Goal: Transaction & Acquisition: Purchase product/service

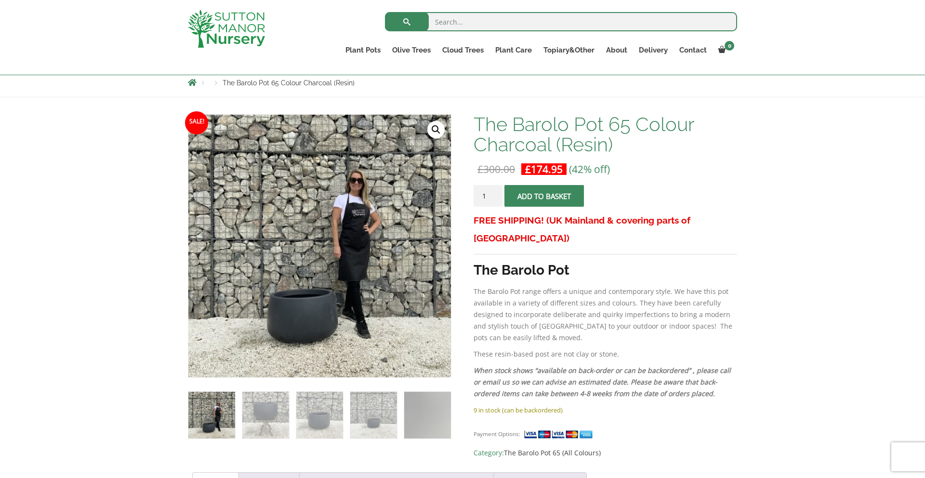
scroll to position [115, 0]
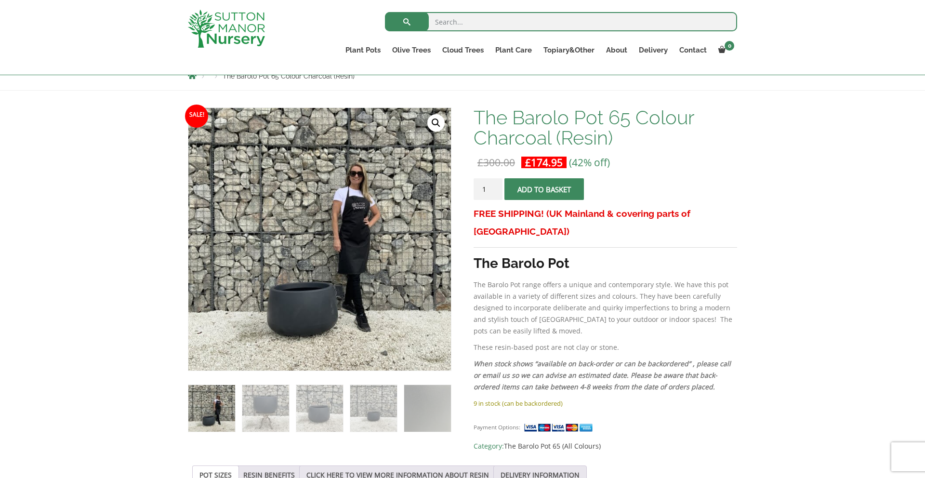
click at [496, 187] on input "2" at bounding box center [488, 189] width 29 height 22
type input "3"
click at [496, 187] on input "3" at bounding box center [488, 189] width 29 height 22
click at [549, 190] on button "Add to basket" at bounding box center [543, 189] width 79 height 22
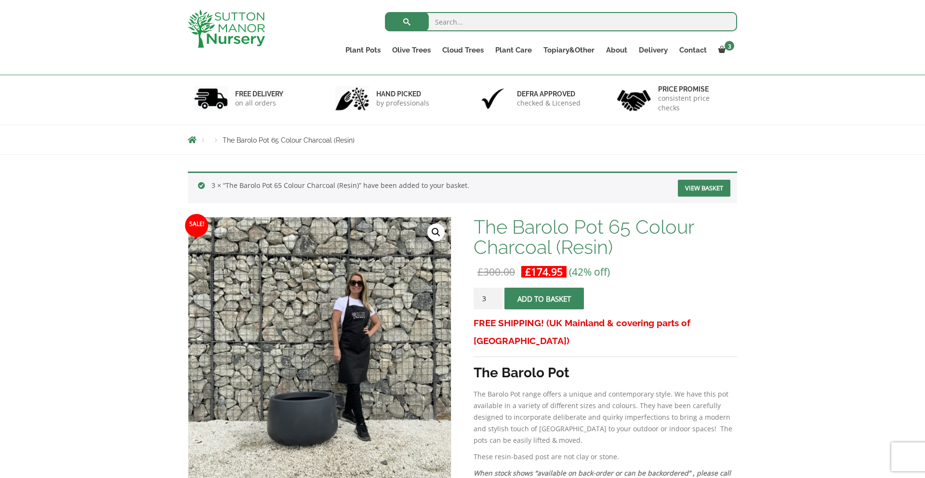
scroll to position [51, 0]
click at [509, 71] on link "Soil" at bounding box center [530, 72] width 81 height 14
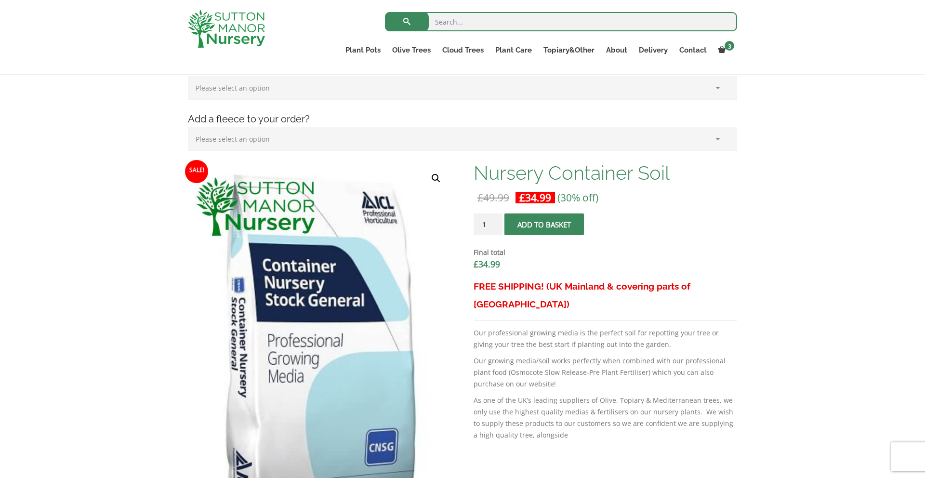
scroll to position [212, 0]
click at [494, 218] on input "1" at bounding box center [488, 225] width 29 height 22
click at [495, 220] on input "2" at bounding box center [488, 225] width 29 height 22
type input "3"
click at [495, 221] on input "3" at bounding box center [488, 225] width 29 height 22
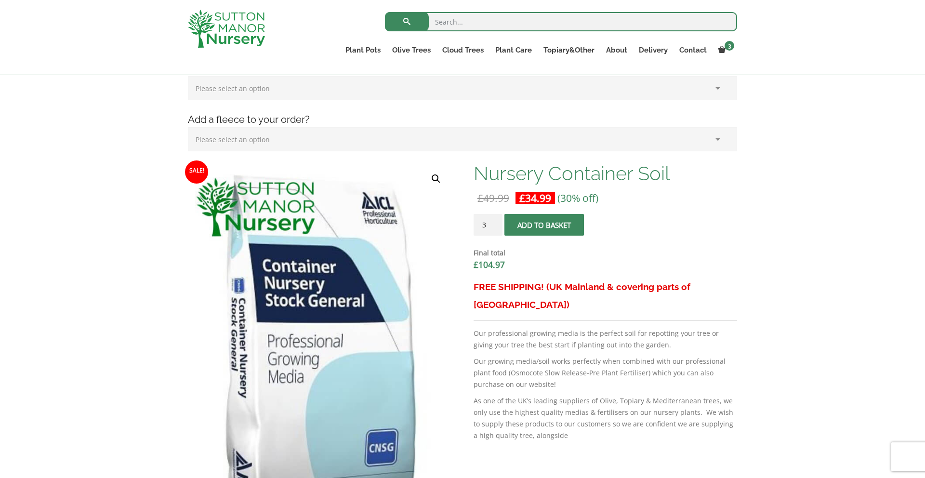
click at [544, 225] on span "submit" at bounding box center [544, 225] width 0 height 0
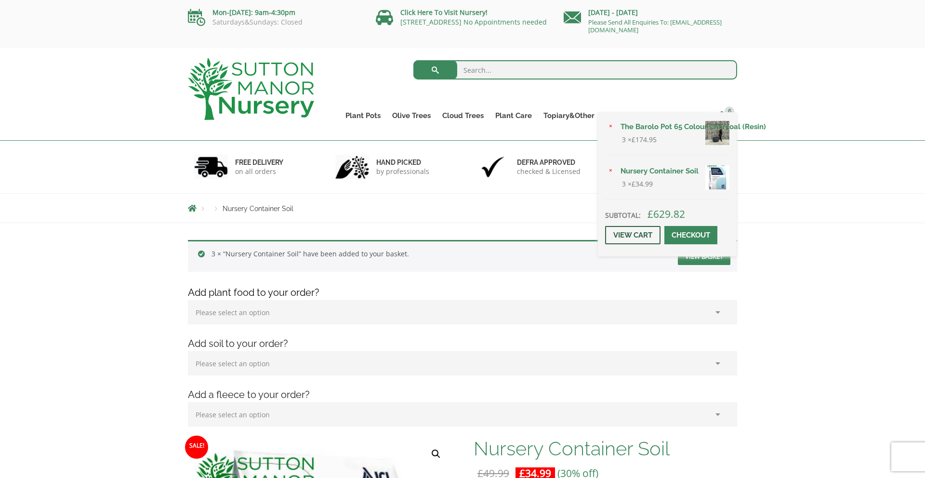
click at [635, 231] on link "View cart" at bounding box center [632, 235] width 55 height 18
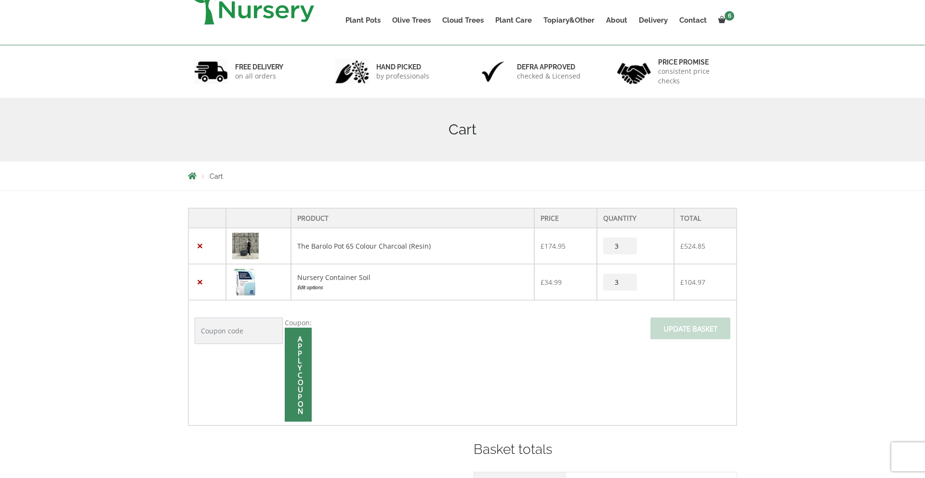
scroll to position [117, 0]
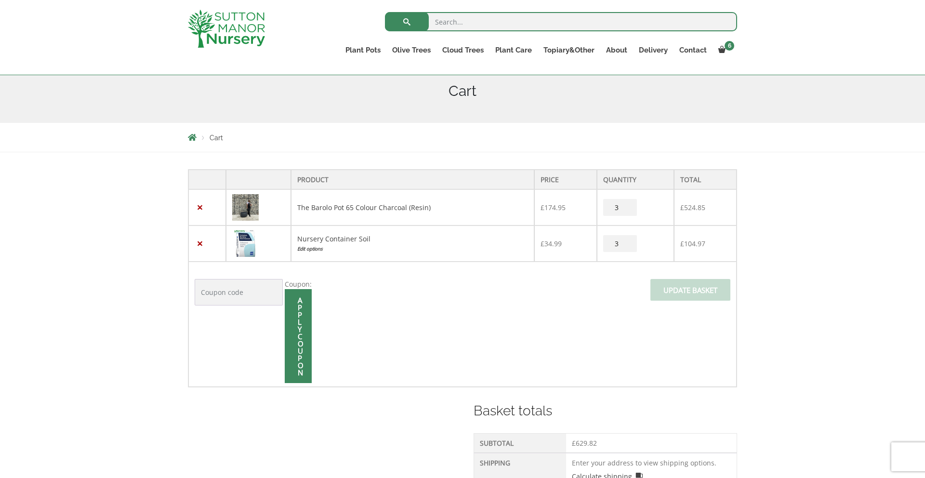
click at [213, 293] on input "Coupon:" at bounding box center [239, 292] width 88 height 26
type input "WELCOME10"
click at [295, 308] on input "Apply coupon" at bounding box center [298, 336] width 27 height 94
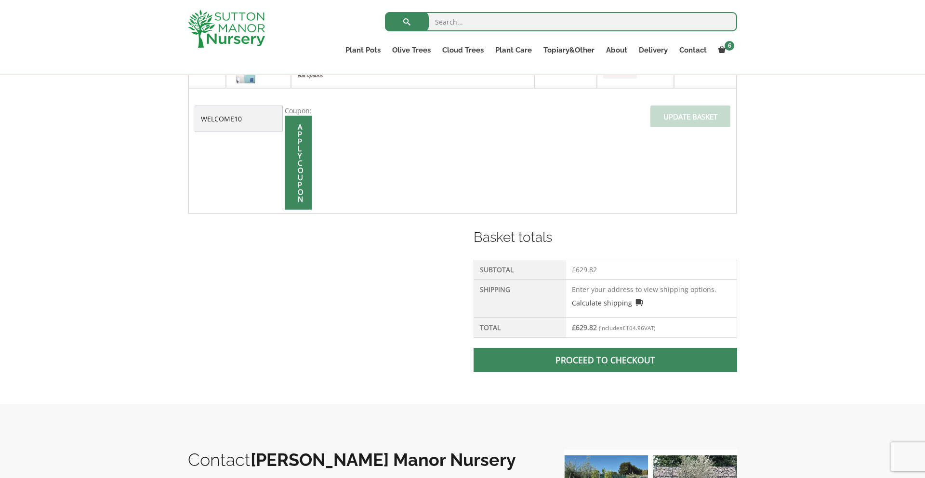
scroll to position [297, 0]
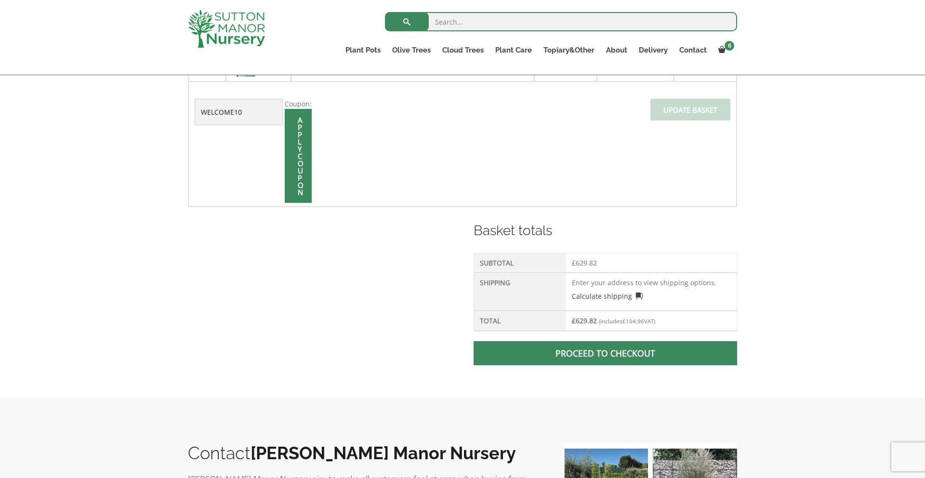
click at [613, 281] on td "Enter your address to view shipping options. Calculate shipping Select a countr…" at bounding box center [651, 292] width 171 height 38
click at [637, 294] on link "Calculate shipping" at bounding box center [607, 296] width 71 height 10
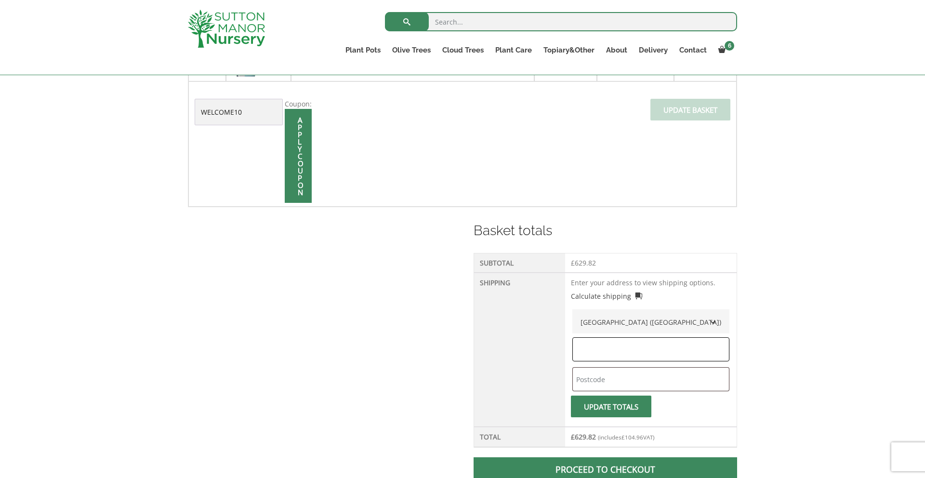
click at [625, 342] on input "text" at bounding box center [650, 349] width 157 height 24
type input "Kent"
type input "TN27 9GF"
click at [611, 407] on span "submit" at bounding box center [611, 407] width 0 height 0
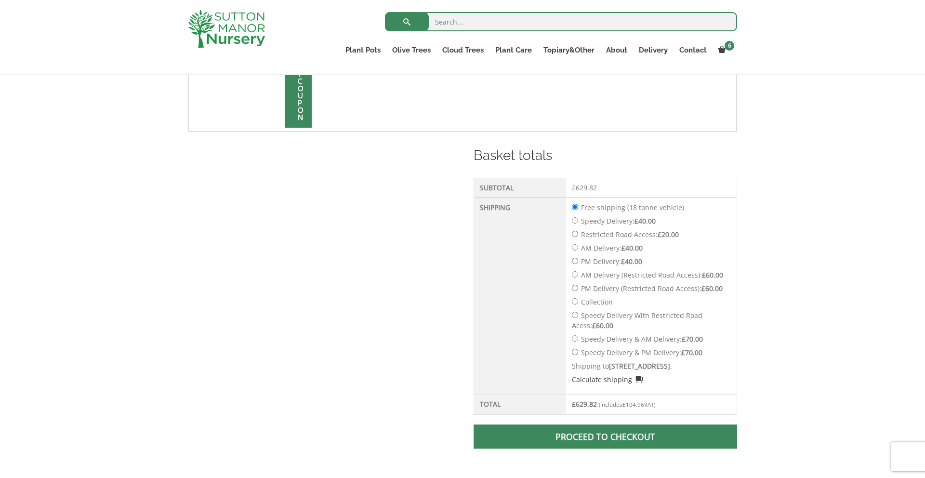
scroll to position [420, 0]
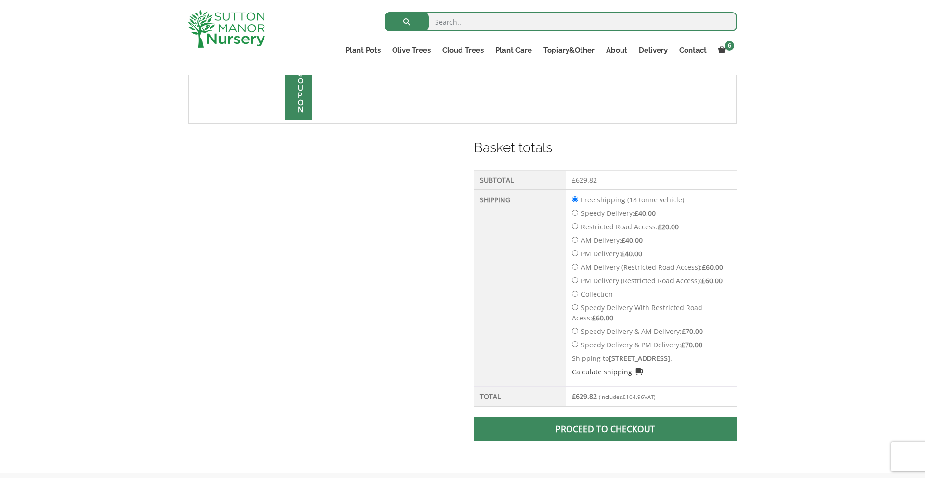
click at [594, 429] on link "Proceed to checkout" at bounding box center [606, 429] width 264 height 24
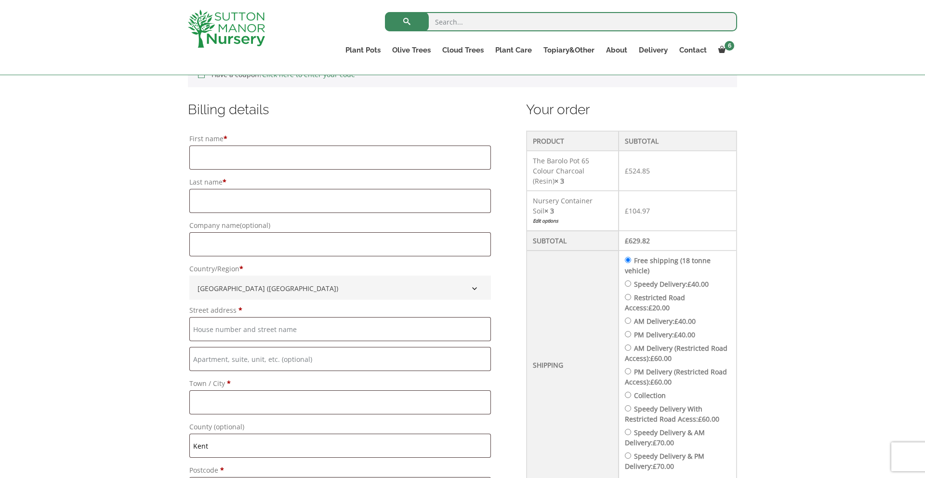
scroll to position [126, 0]
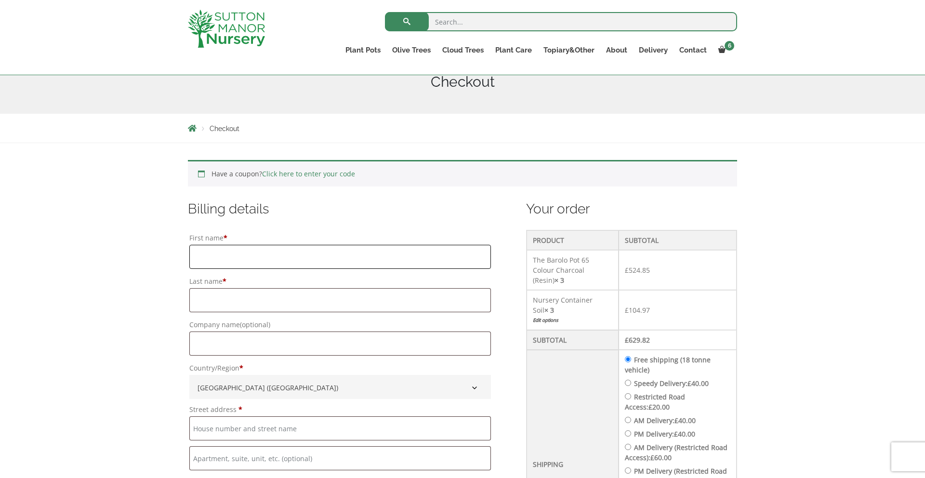
click at [300, 259] on input "First name *" at bounding box center [340, 257] width 302 height 24
type input "Danny"
type input "Cresswell"
type input "7 Nursery Close"
type input "Headcorn"
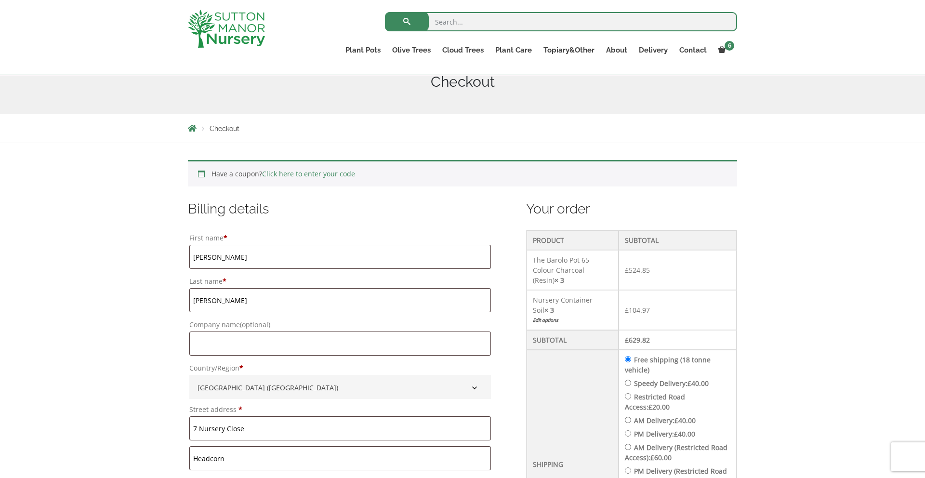
type input "ASHFORD"
type input "07813465495"
type input "[PERSON_NAME][EMAIL_ADDRESS][DOMAIN_NAME]"
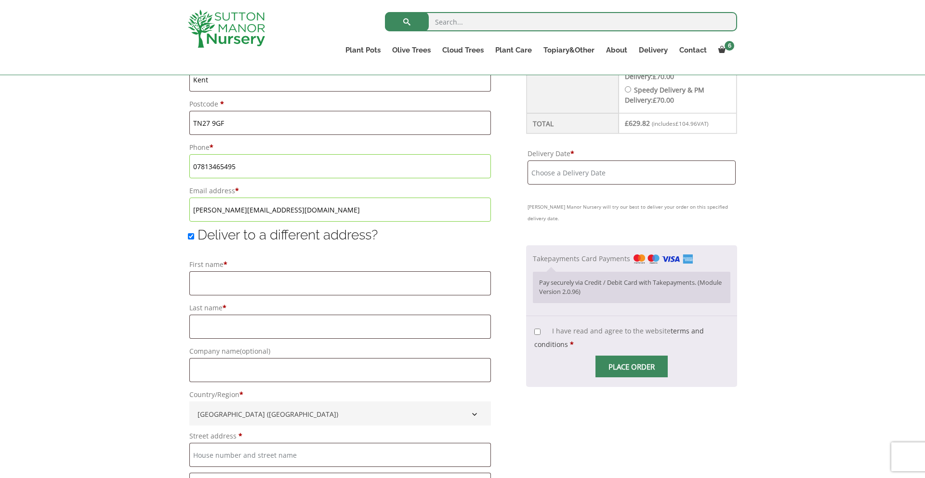
scroll to position [596, 0]
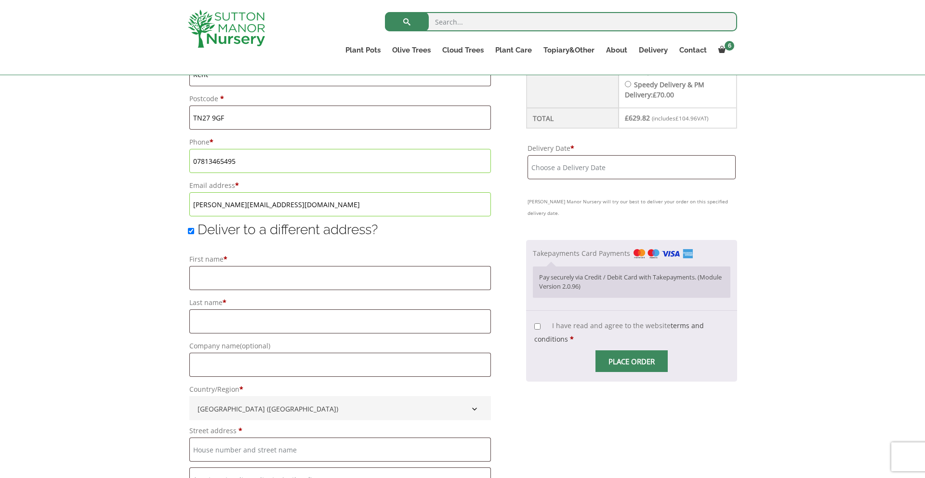
click at [190, 232] on input "Deliver to a different address?" at bounding box center [191, 231] width 6 height 6
checkbox input "false"
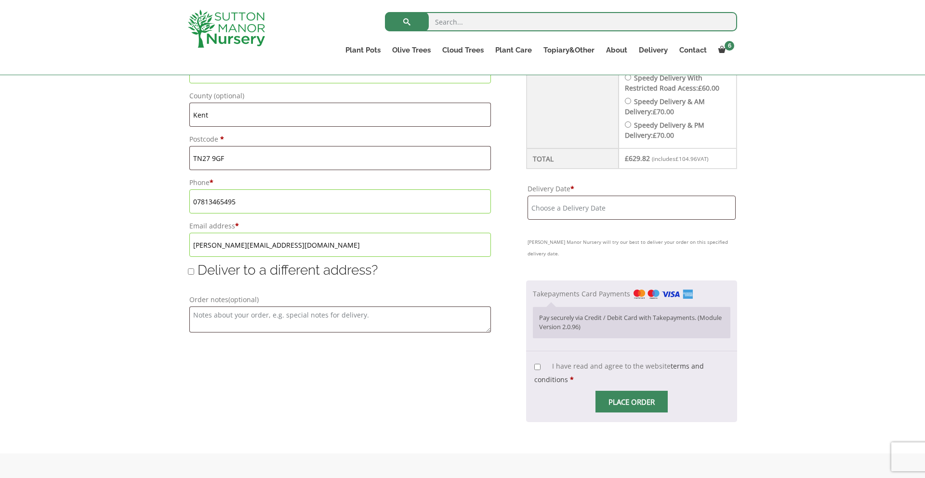
scroll to position [540, 0]
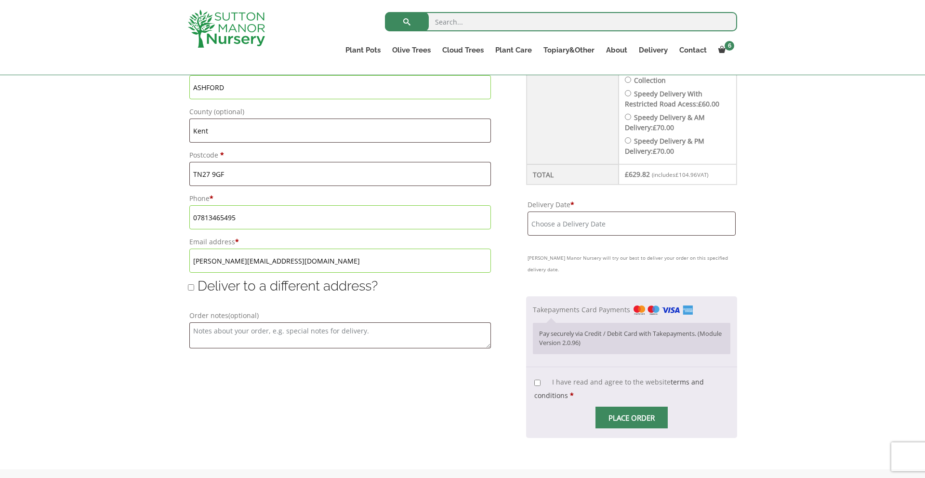
click at [608, 212] on input "Delivery Date *" at bounding box center [632, 224] width 208 height 24
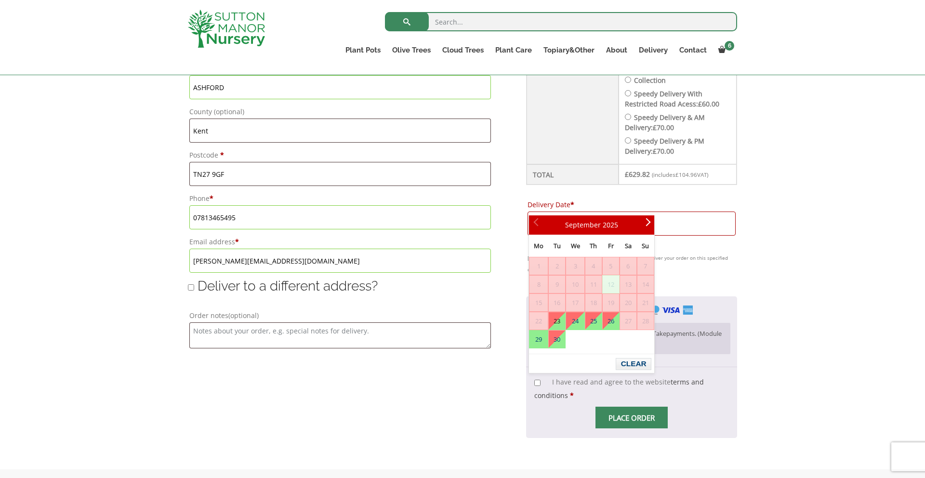
scroll to position [542, 0]
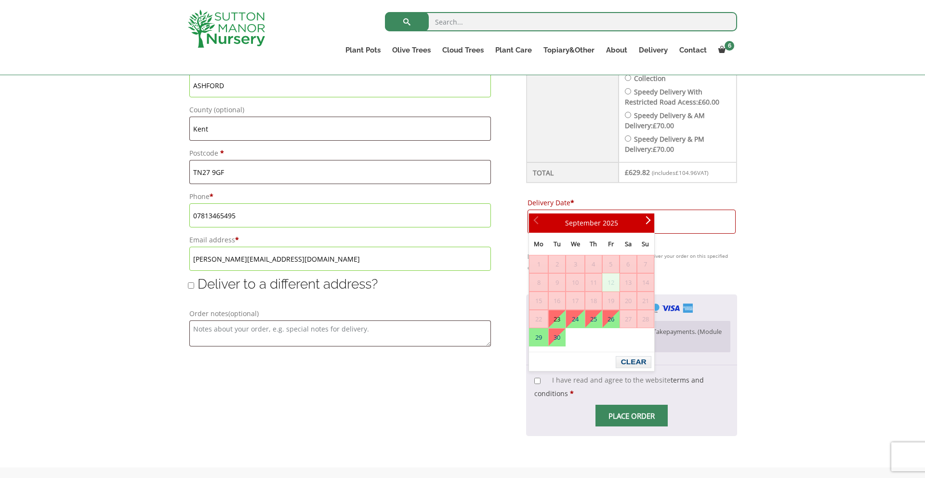
click at [558, 320] on link "23" at bounding box center [557, 318] width 16 height 17
type input "[DATE]"
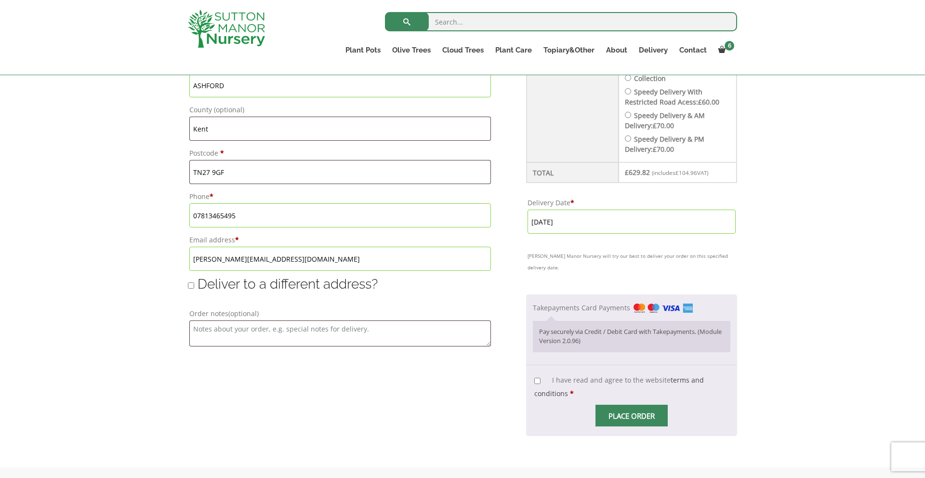
click at [541, 378] on input "I have read and agree to the website terms and conditions *" at bounding box center [537, 381] width 6 height 6
checkbox input "true"
click at [628, 405] on input "Place order" at bounding box center [632, 416] width 72 height 22
